Goal: Obtain resource: Download file/media

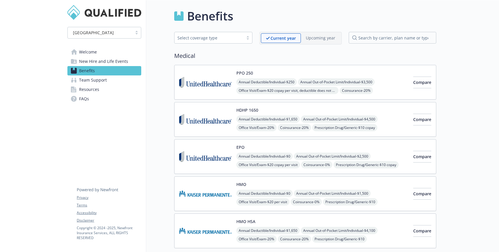
click at [111, 88] on link "Resources" at bounding box center [104, 89] width 74 height 9
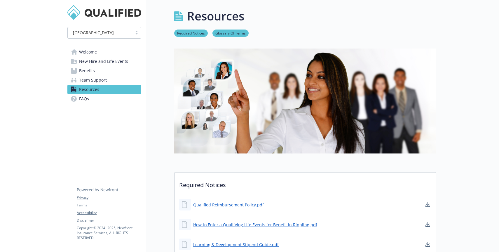
click at [116, 60] on span "New Hire and Life Events" at bounding box center [103, 61] width 49 height 9
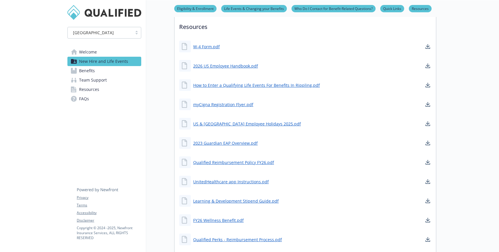
scroll to position [238, 0]
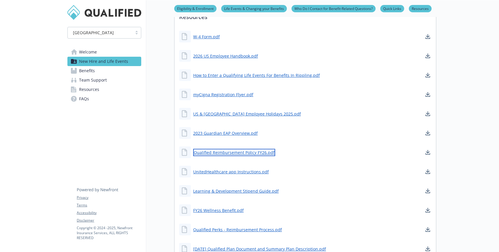
click at [249, 152] on link "Qualified Reimbursement Policy FY26.pdf" at bounding box center [234, 152] width 82 height 7
